Goal: Navigation & Orientation: Find specific page/section

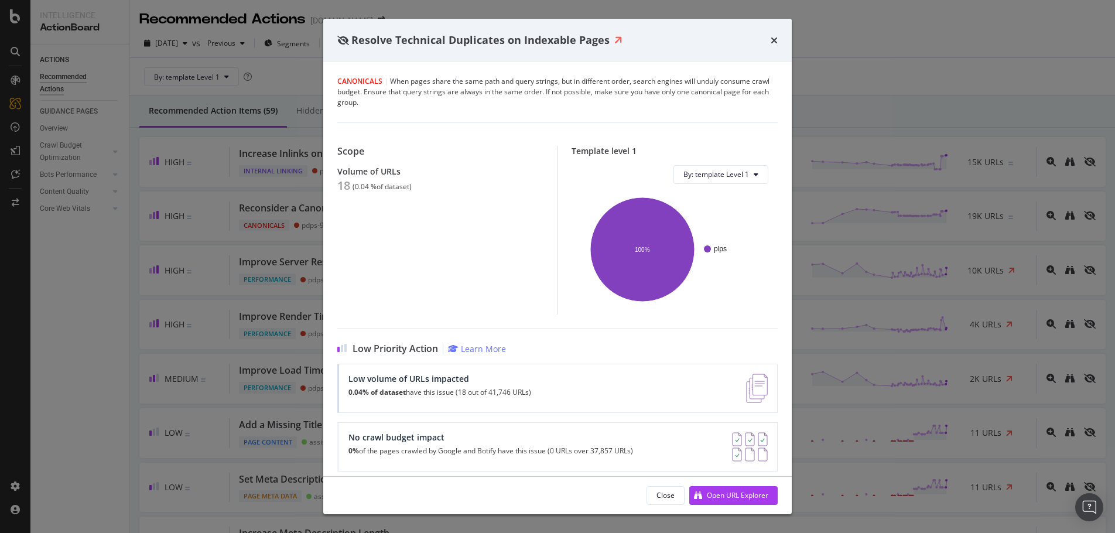
scroll to position [2850, 0]
